Goal: Information Seeking & Learning: Learn about a topic

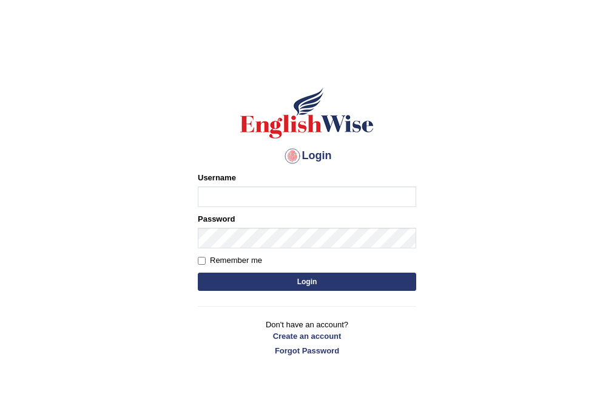
click at [262, 190] on input "Username" at bounding box center [307, 196] width 218 height 21
type input "daniza_parramatta"
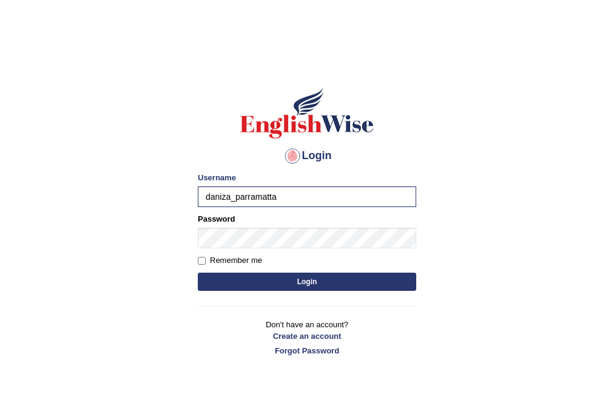
click at [269, 280] on button "Login" at bounding box center [307, 281] width 218 height 18
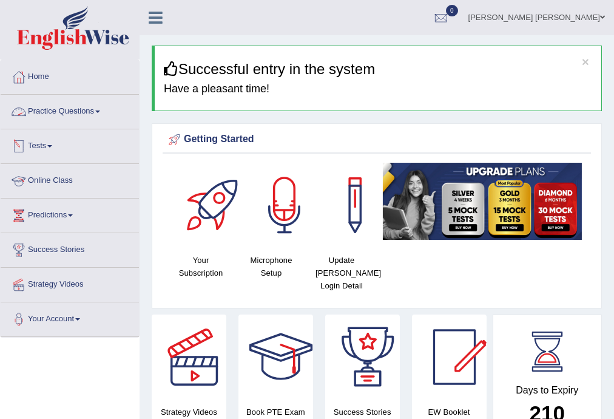
click at [79, 112] on link "Practice Questions" at bounding box center [70, 110] width 138 height 30
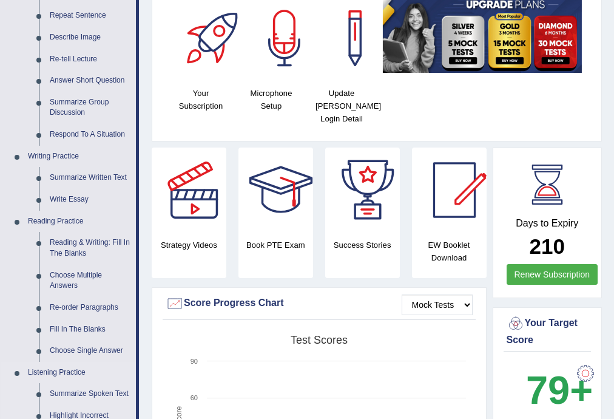
scroll to position [178, 0]
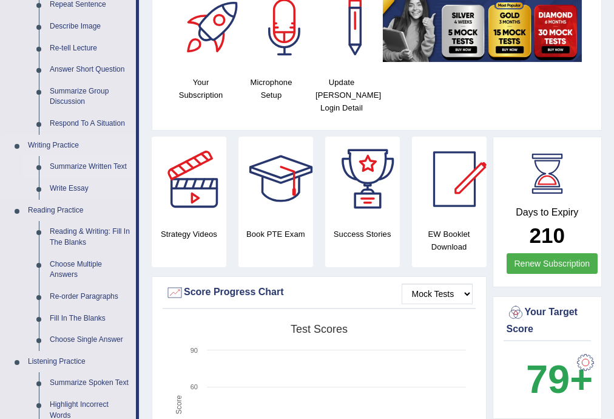
click at [88, 165] on link "Summarize Written Text" at bounding box center [90, 167] width 92 height 22
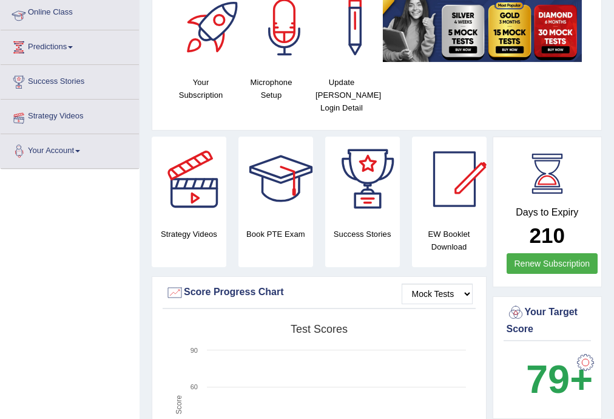
scroll to position [266, 0]
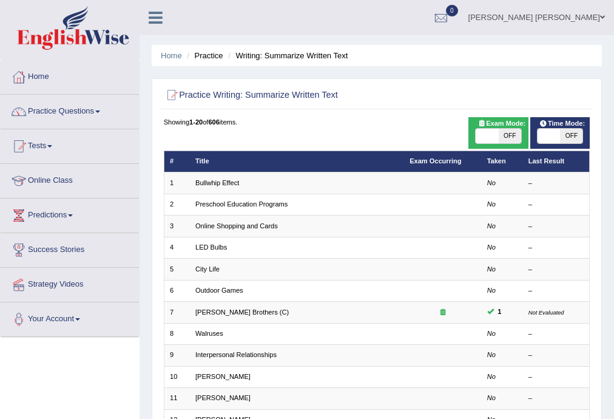
click at [198, 185] on link "Bullwhip Effect" at bounding box center [217, 182] width 44 height 7
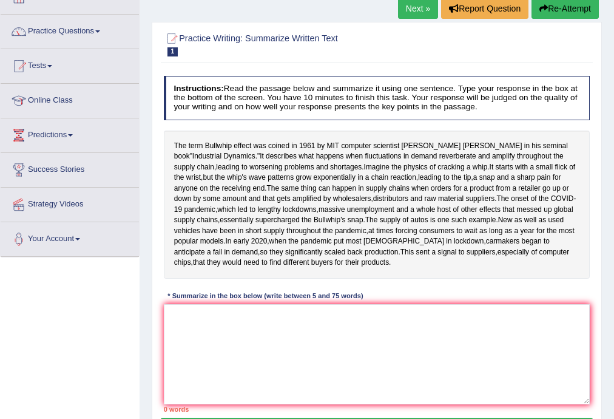
scroll to position [97, 0]
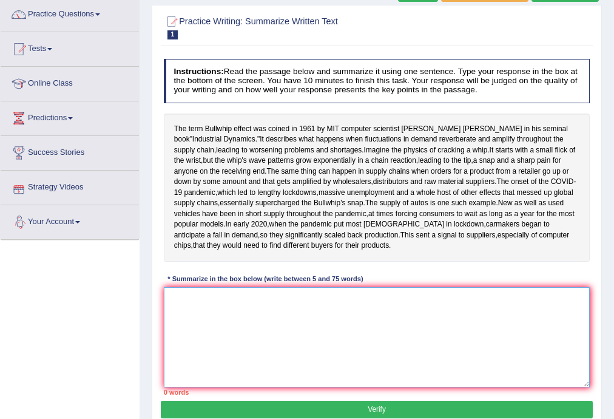
click at [261, 349] on textarea at bounding box center [377, 337] width 426 height 100
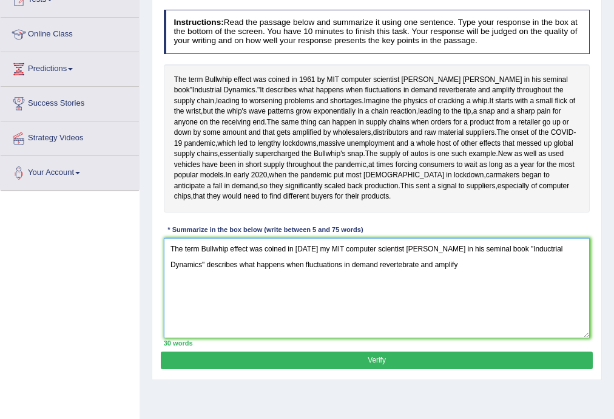
scroll to position [161, 0]
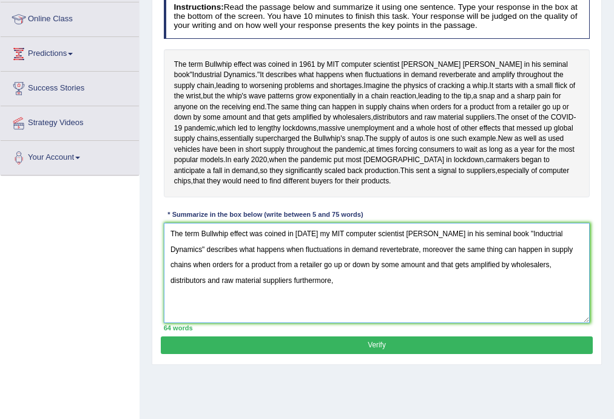
click at [225, 320] on textarea "The term Bullwhip effect was coined in [DATE] my MIT computer scientist [PERSON…" at bounding box center [377, 273] width 426 height 100
drag, startPoint x: 417, startPoint y: 289, endPoint x: 554, endPoint y: 274, distance: 138.5
click at [432, 288] on textarea "The term Bullwhip effect was coined in 1961 my MIT computer scientist Jay Forre…" at bounding box center [377, 273] width 426 height 100
click at [295, 323] on textarea "The term Bullwhip effect was coined in 1961 my MIT computer scientist Jay Forre…" at bounding box center [377, 273] width 426 height 100
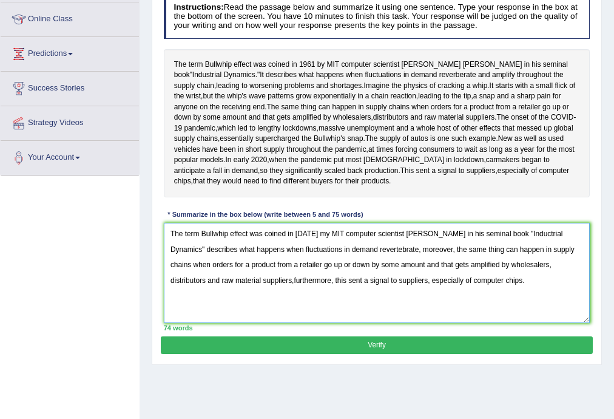
type textarea "The term Bullwhip effect was coined in 1961 my MIT computer scientist Jay Forre…"
click at [400, 354] on button "Verify" at bounding box center [376, 345] width 431 height 18
click at [0, 0] on blockquote "." at bounding box center [0, 0] width 0 height 0
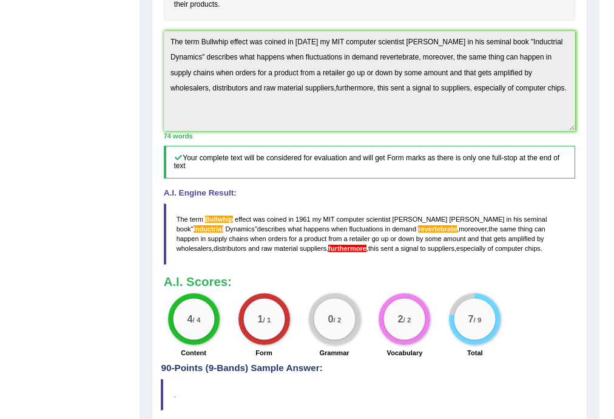
scroll to position [356, 0]
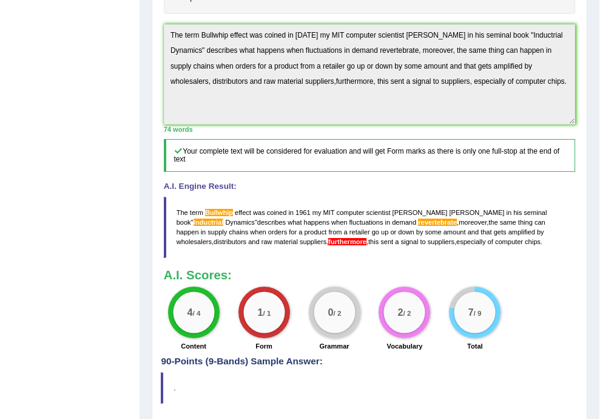
click at [328, 245] on span "furthermore" at bounding box center [347, 241] width 38 height 7
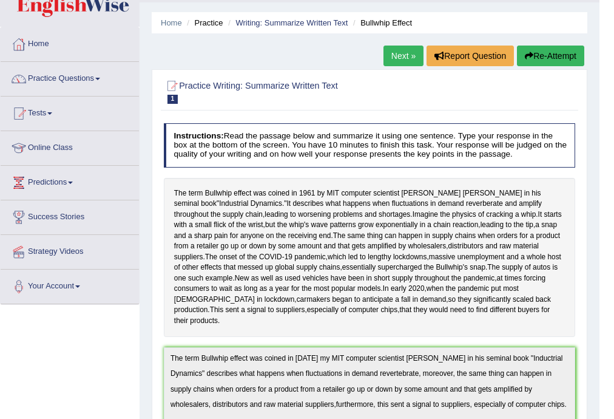
scroll to position [32, 0]
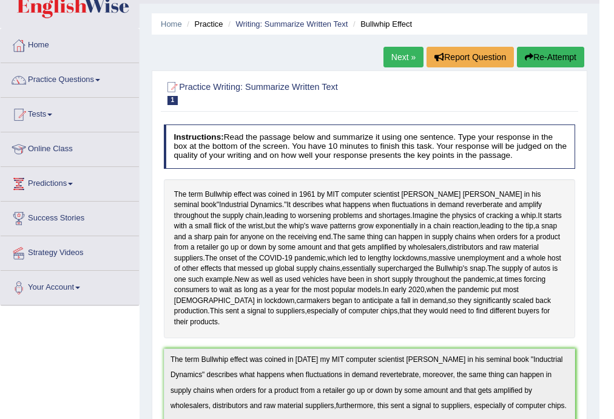
click at [406, 55] on link "Next »" at bounding box center [403, 57] width 40 height 21
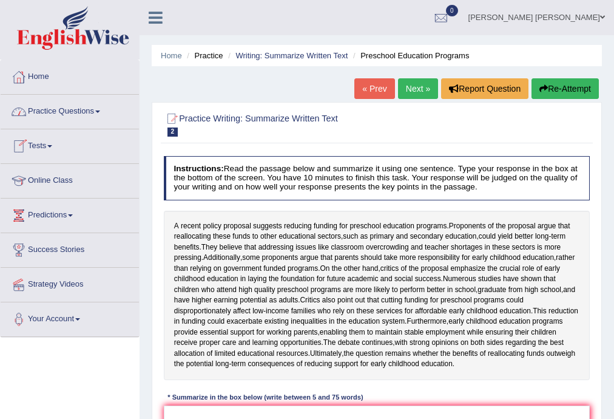
click at [72, 109] on link "Practice Questions" at bounding box center [70, 110] width 138 height 30
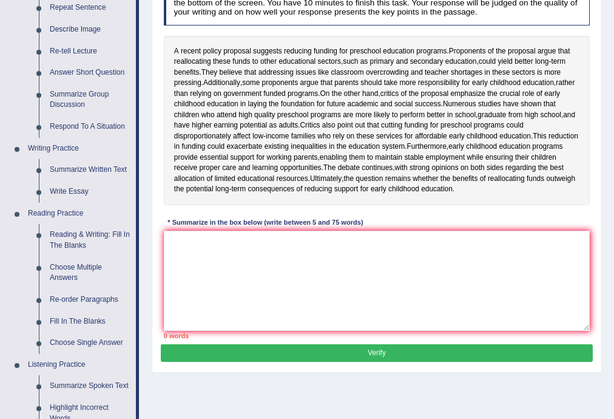
scroll to position [113, 0]
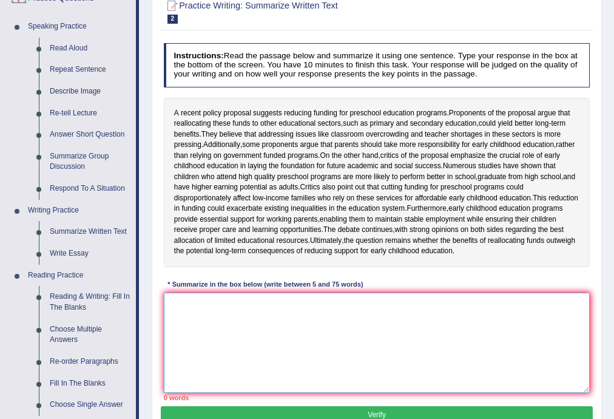
click at [263, 376] on textarea at bounding box center [377, 342] width 426 height 100
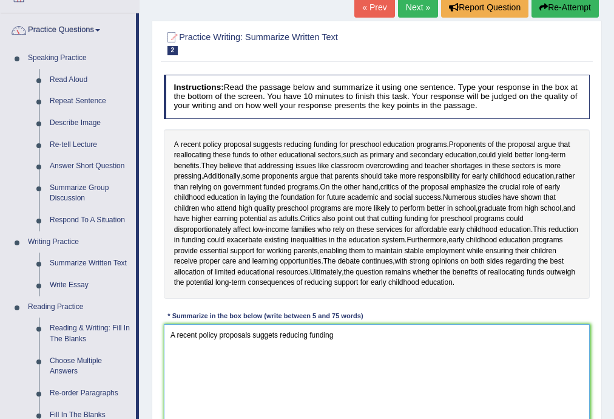
scroll to position [129, 0]
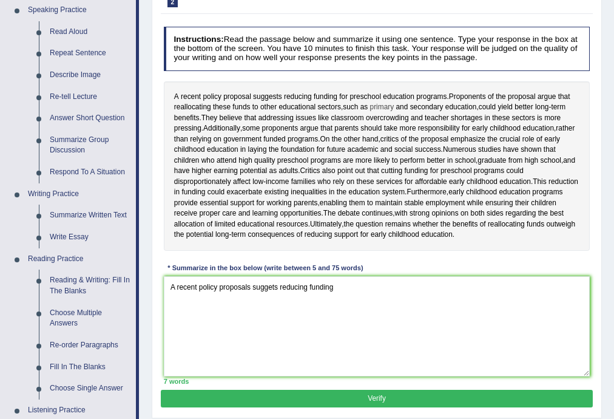
drag, startPoint x: 177, startPoint y: 96, endPoint x: 371, endPoint y: 105, distance: 194.3
click at [371, 105] on div "A recent policy proposal suggests reducing funding for preschool education prog…" at bounding box center [377, 165] width 426 height 169
click at [334, 331] on textarea "A recent policy proposals suggets reducing funding" at bounding box center [377, 326] width 426 height 100
click at [339, 323] on textarea "A recent policy proposals suggets reducing funding" at bounding box center [377, 326] width 426 height 100
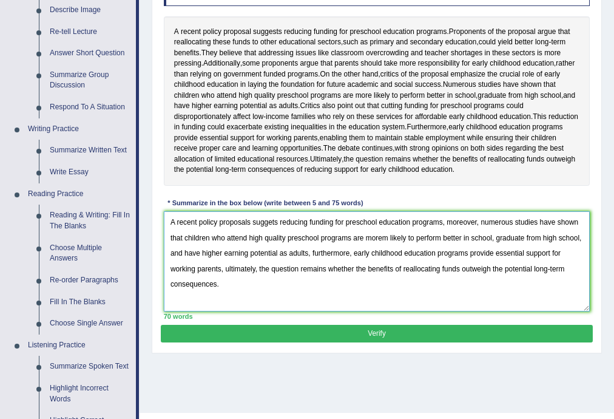
scroll to position [194, 0]
click at [271, 265] on textarea "A recent policy proposals suggets reducing funding for preschool education prog…" at bounding box center [377, 261] width 426 height 100
drag, startPoint x: 386, startPoint y: 279, endPoint x: 467, endPoint y: 263, distance: 82.3
click at [388, 279] on textarea "A recent policy proposals suggests reducing funding for preschool education pro…" at bounding box center [377, 261] width 426 height 100
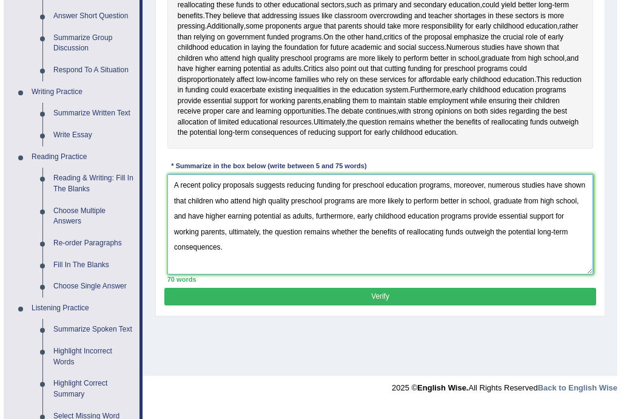
scroll to position [243, 0]
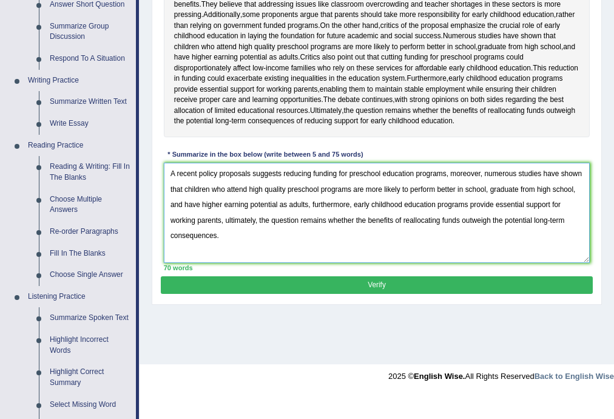
type textarea "A recent policy proposals suggests reducing funding for preschool education pro…"
click at [385, 294] on button "Verify" at bounding box center [376, 285] width 431 height 18
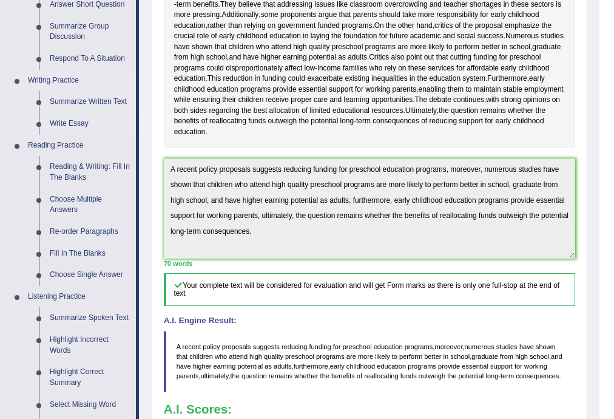
click at [57, 121] on link "Write Essay" at bounding box center [90, 124] width 92 height 22
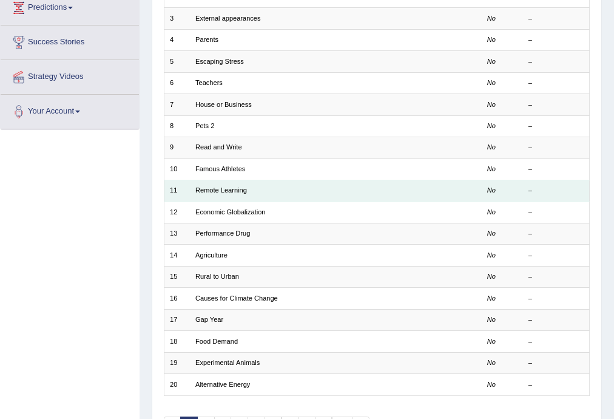
scroll to position [226, 0]
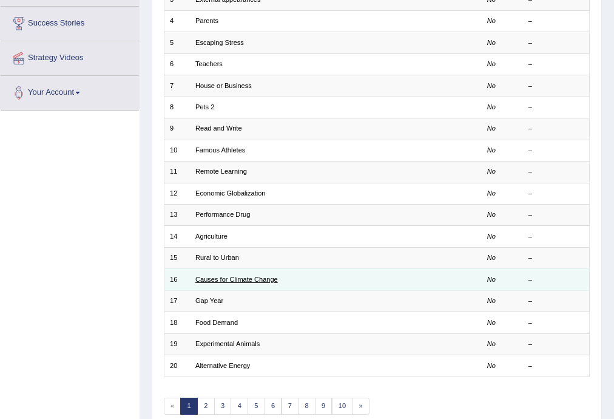
click at [238, 280] on link "Causes for Climate Change" at bounding box center [236, 278] width 83 height 7
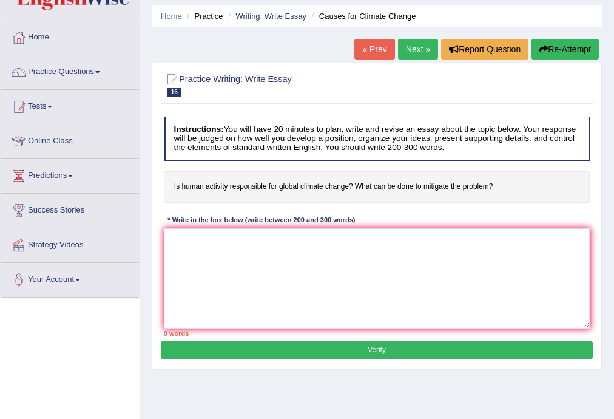
scroll to position [49, 0]
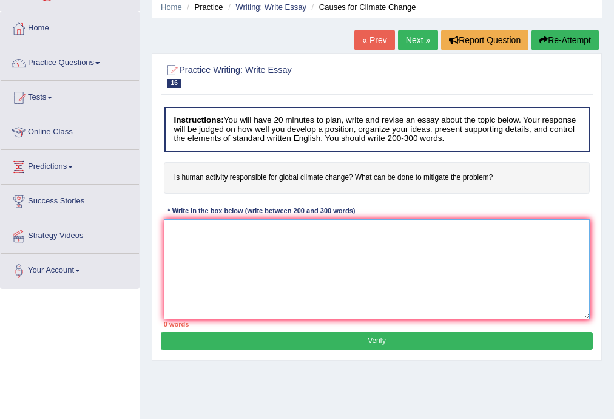
click at [218, 262] on textarea at bounding box center [377, 269] width 426 height 100
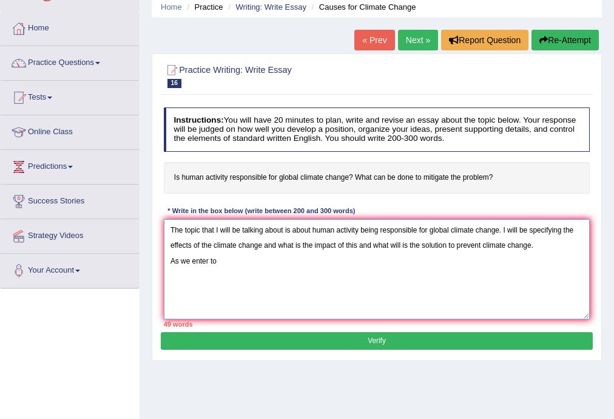
type textarea "The topic that I will be talking about is about human activity being responsibl…"
